Goal: Find specific page/section: Find specific page/section

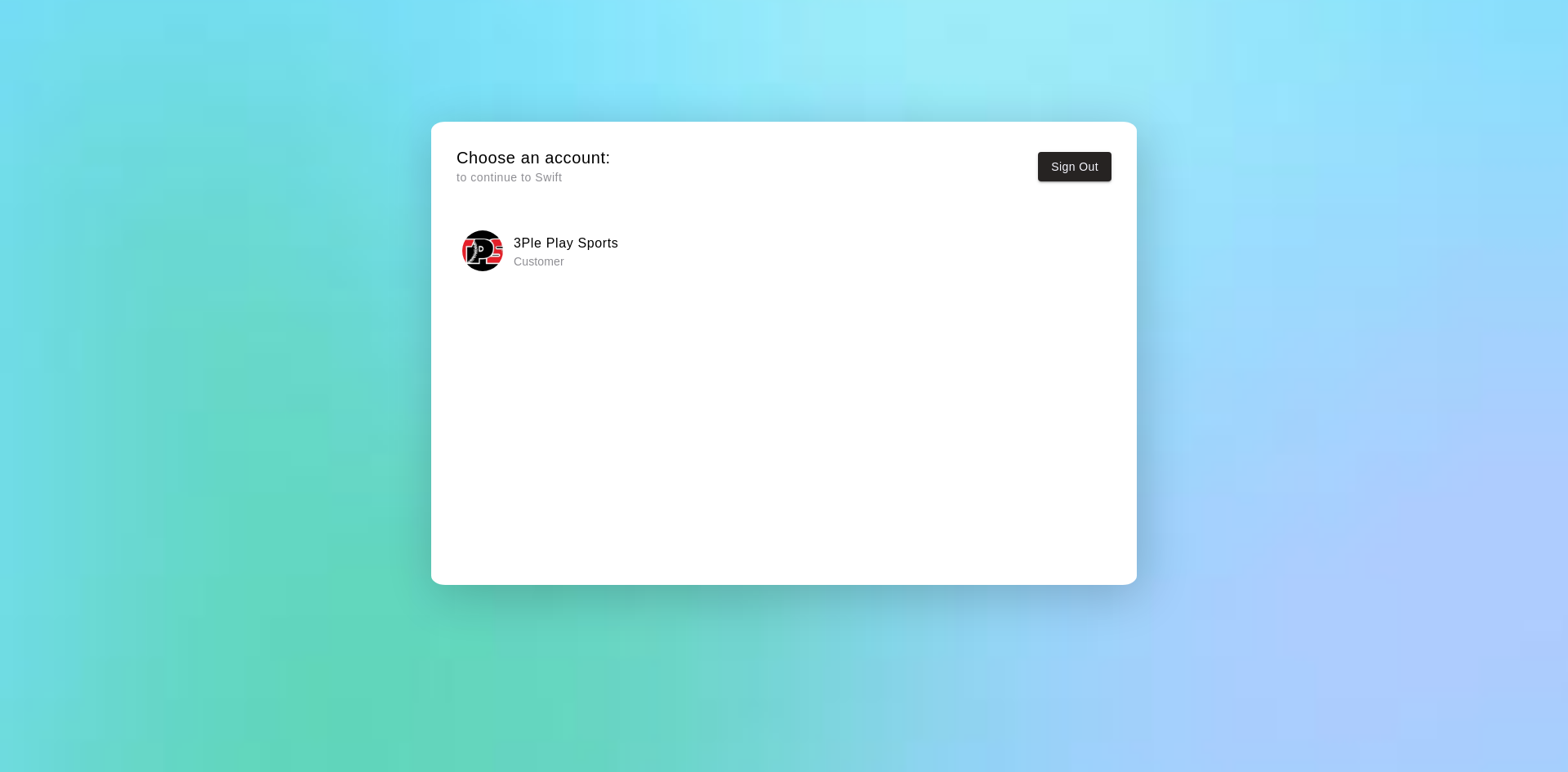
click at [552, 250] on h6 "3Ple Play Sports" at bounding box center [566, 243] width 105 height 21
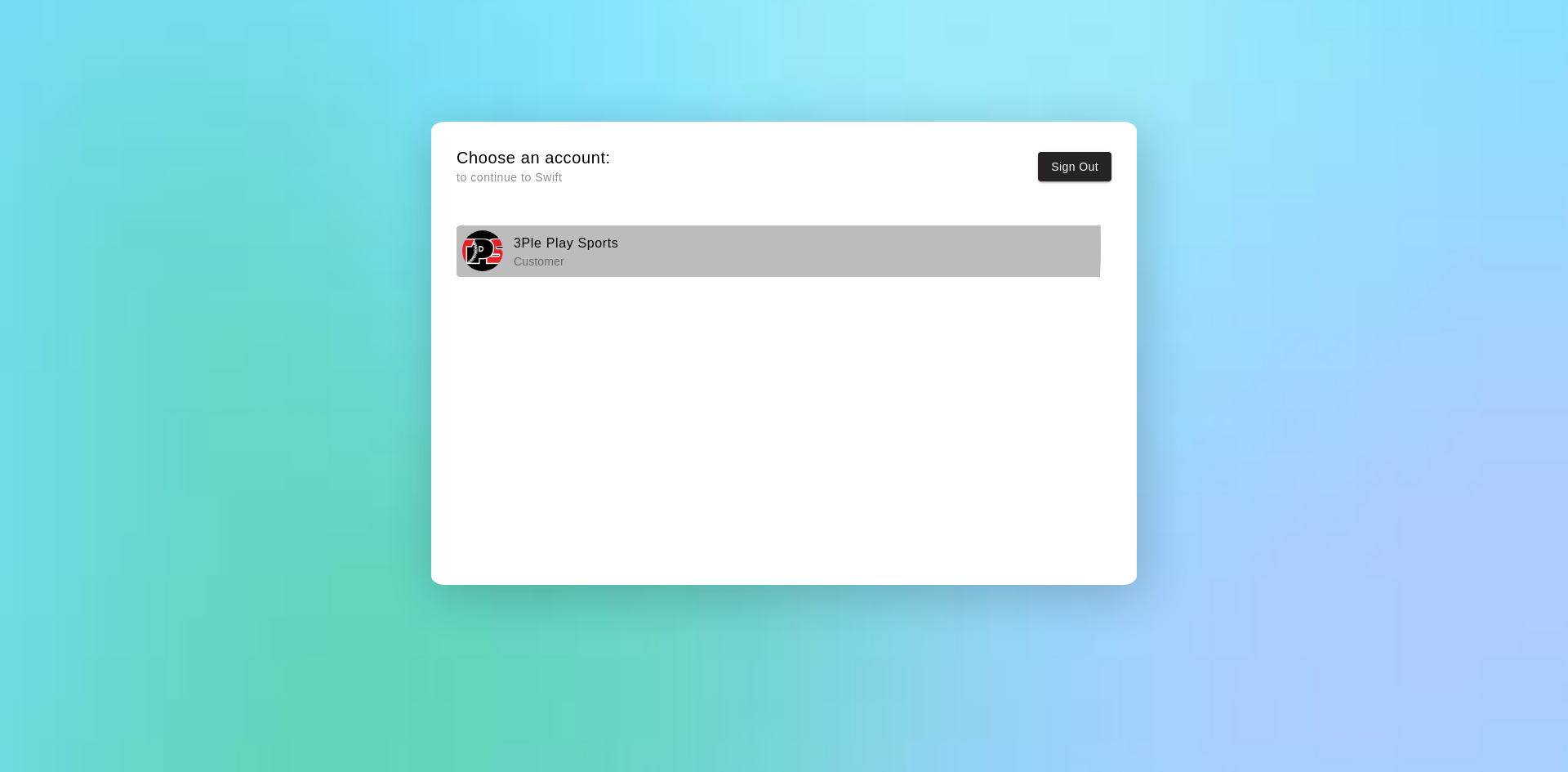
click at [494, 245] on img "button" at bounding box center [483, 251] width 41 height 41
